Goal: Information Seeking & Learning: Find specific fact

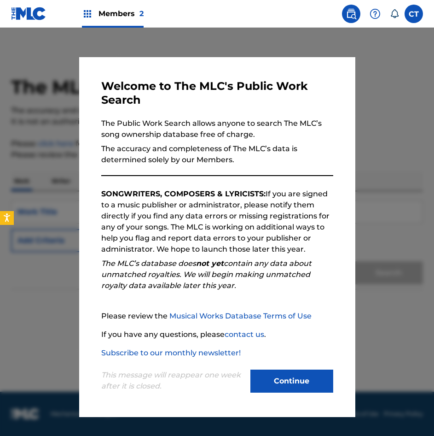
click at [286, 369] on div "This message will reappear one week after it is closed. Continue" at bounding box center [217, 376] width 232 height 36
click at [290, 373] on button "Continue" at bounding box center [291, 380] width 83 height 23
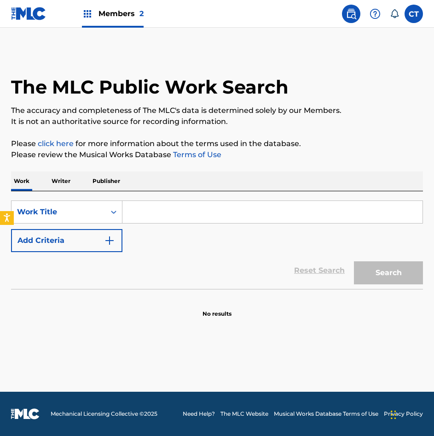
click at [150, 215] on input "Search Form" at bounding box center [272, 212] width 300 height 22
paste input "CONCERTO POR [PERSON_NAME]"
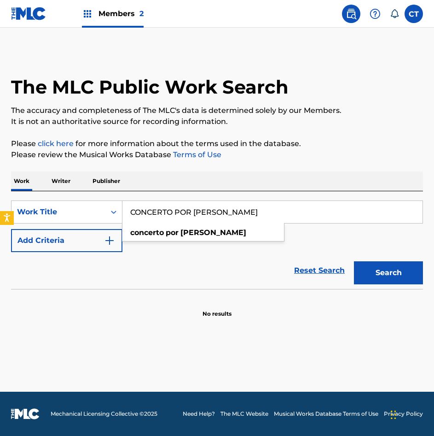
type input "CONCERTO POR [PERSON_NAME]"
click at [103, 241] on button "Add Criteria" at bounding box center [66, 240] width 111 height 23
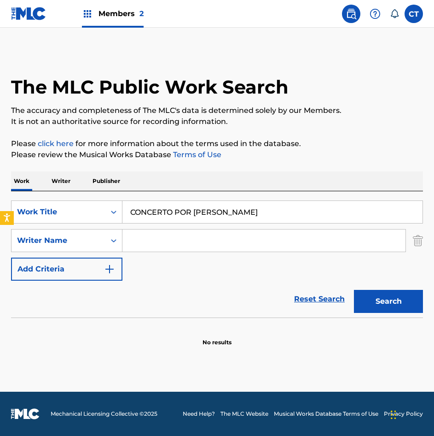
click at [159, 246] on input "Search Form" at bounding box center [263, 240] width 283 height 22
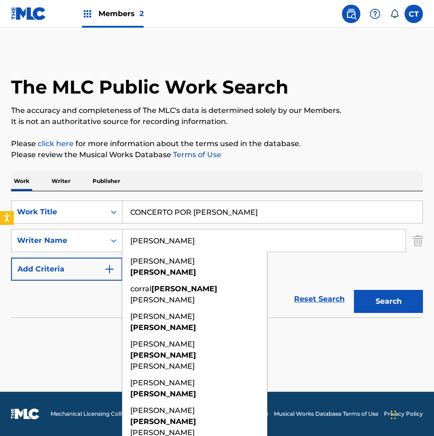
type input "[PERSON_NAME]"
click at [354, 290] on button "Search" at bounding box center [388, 301] width 69 height 23
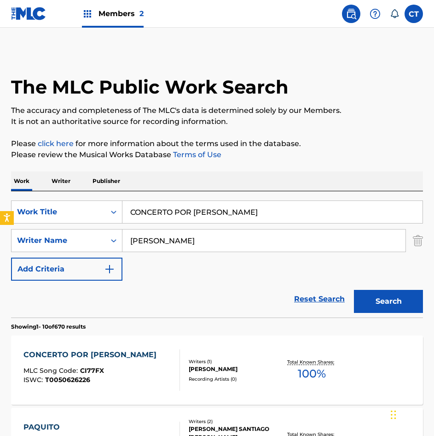
click at [250, 361] on div "Writers ( 1 )" at bounding box center [233, 361] width 89 height 7
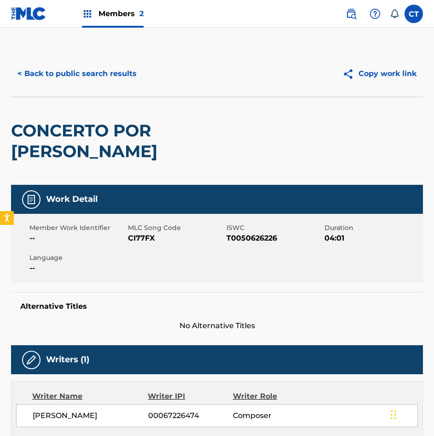
click at [103, 81] on button "< Back to public search results" at bounding box center [77, 73] width 132 height 23
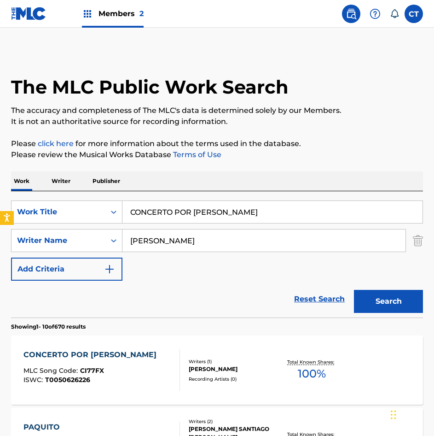
click at [195, 204] on input "CONCERTO POR [PERSON_NAME]" at bounding box center [272, 212] width 300 height 22
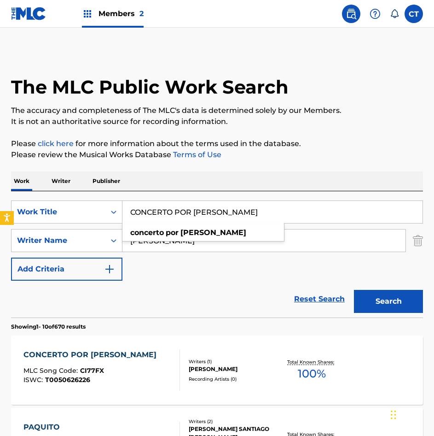
paste input "IERTO PARA FLAUTA Y ORQUESTRE"
type input "CONCIERTO PARA FLAUTA Y ORQUESTRE"
click at [379, 306] on button "Search" at bounding box center [388, 301] width 69 height 23
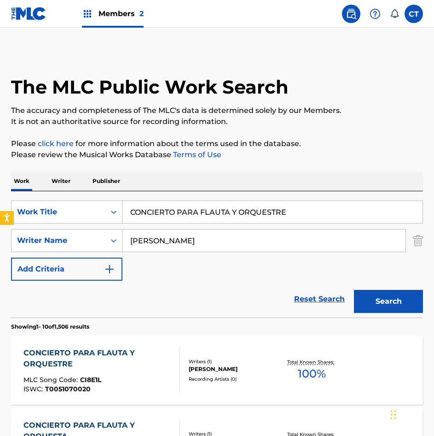
click at [177, 369] on div at bounding box center [175, 369] width 7 height 45
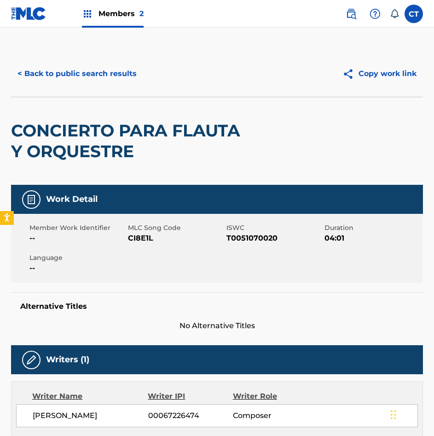
click at [77, 53] on div "< Back to public search results Copy work link" at bounding box center [217, 74] width 412 height 46
click at [87, 74] on button "< Back to public search results" at bounding box center [77, 73] width 132 height 23
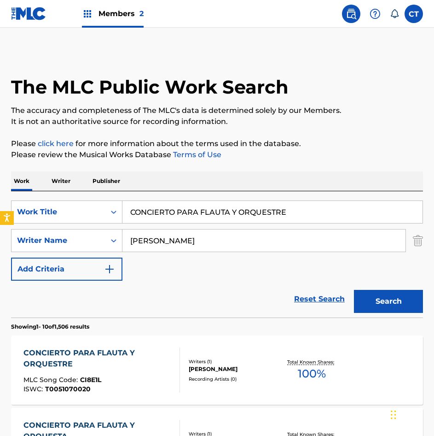
click at [198, 197] on div "SearchWithCriteria87082f8b-fa76-46db-bb7f-e77294e939ad Work Title CONCIERTO PAR…" at bounding box center [217, 254] width 412 height 126
click at [198, 203] on input "CONCIERTO PARA FLAUTA Y ORQUESTRE" at bounding box center [272, 212] width 300 height 22
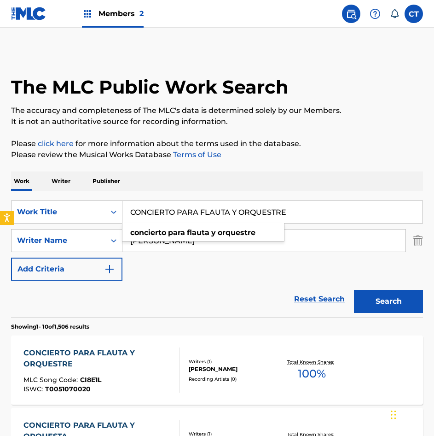
paste input "FANTASIA NAPOLITANA"
type input "FANTASIA NAPOLITANA"
click at [375, 298] on button "Search" at bounding box center [388, 301] width 69 height 23
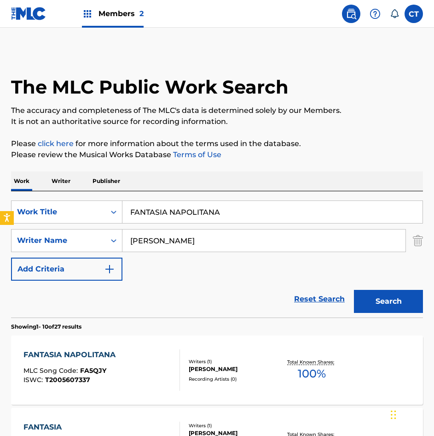
click at [171, 372] on div "FANTASIA NAPOLITANA MLC Song Code : FA5QJY ISWC : T2005607337" at bounding box center [101, 369] width 157 height 41
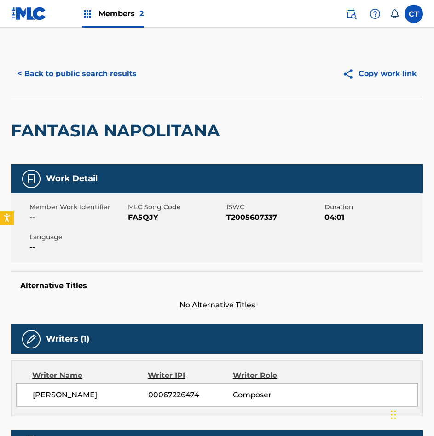
click at [63, 74] on button "< Back to public search results" at bounding box center [77, 73] width 132 height 23
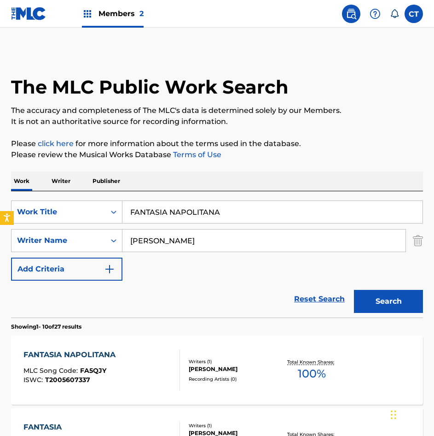
click at [216, 220] on input "FANTASIA NAPOLITANA" at bounding box center [272, 212] width 300 height 22
paste input "GURRIFIO EN ONDA NUEV"
click at [215, 212] on input "FANTASIA GURRIFIO EN ONDA NUEVA" at bounding box center [272, 212] width 300 height 22
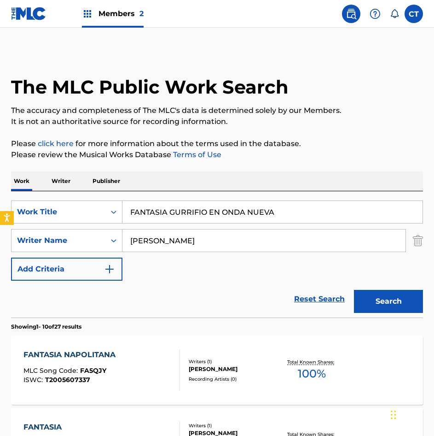
click at [215, 212] on input "FANTASIA GURRIFIO EN ONDA NUEVA" at bounding box center [272, 212] width 300 height 22
paste input "Search Form"
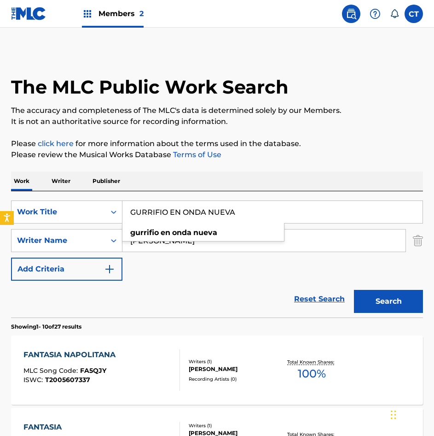
type input "GURRIFIO EN ONDA NUEVA"
click at [383, 300] on button "Search" at bounding box center [388, 301] width 69 height 23
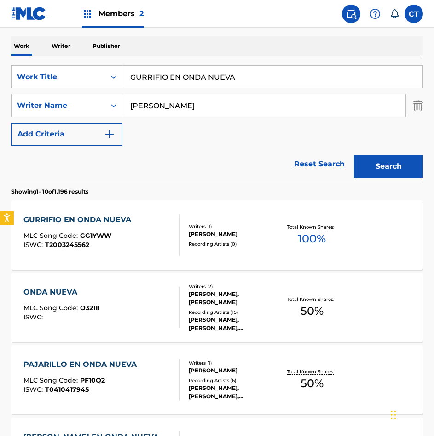
scroll to position [138, 0]
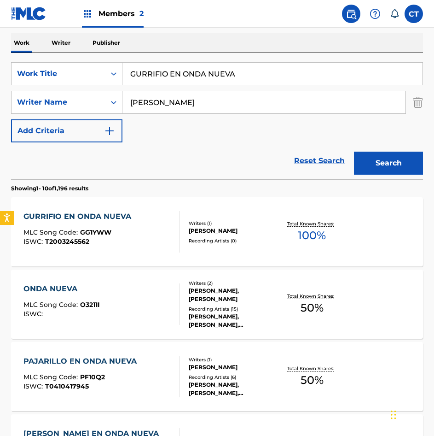
click at [256, 256] on div "GURRIFIO EN ONDA NUEVA MLC Song Code : GG1YWW ISWC : T2003245562 Writers ( 1 ) …" at bounding box center [217, 231] width 412 height 69
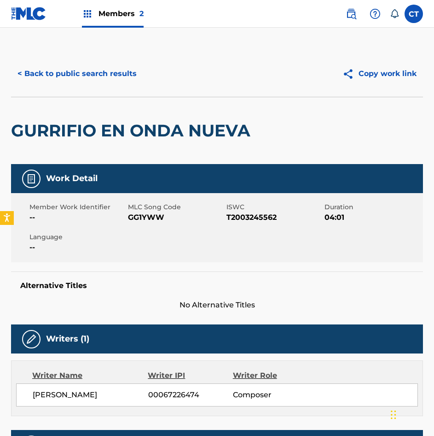
click at [54, 65] on button "< Back to public search results" at bounding box center [77, 73] width 132 height 23
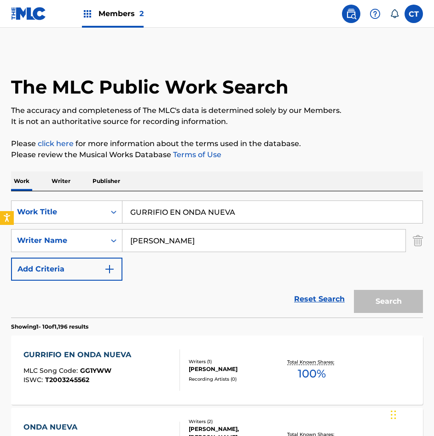
scroll to position [138, 0]
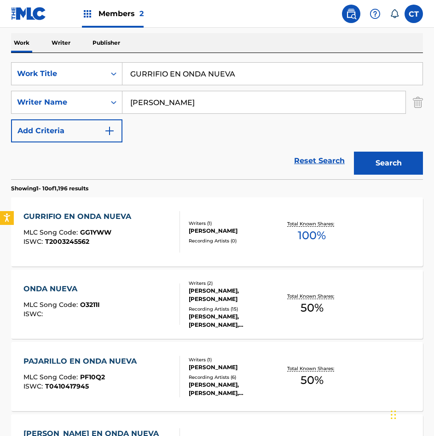
click at [211, 64] on input "GURRIFIO EN ONDA NUEVA" at bounding box center [272, 74] width 300 height 22
click at [216, 77] on input "GURRIFIO EN ONDA NUEVA" at bounding box center [272, 74] width 300 height 22
paste input "INTRODUCCION Y ZABATEADO"
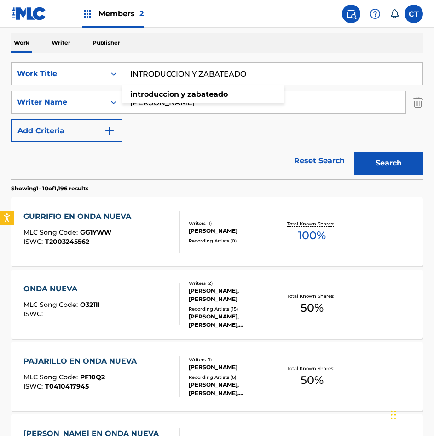
type input "INTRODUCCION Y ZABATEADO"
click at [389, 156] on button "Search" at bounding box center [388, 162] width 69 height 23
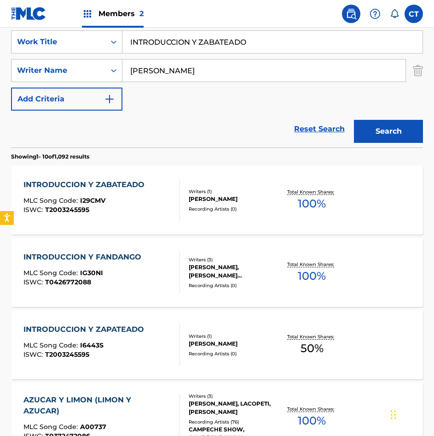
scroll to position [184, 0]
